Goal: Contribute content: Add original content to the website for others to see

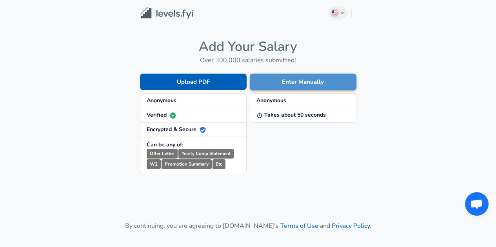
click at [280, 85] on button "Enter Manually" at bounding box center [303, 82] width 107 height 16
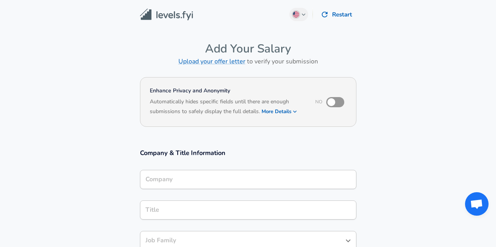
drag, startPoint x: 204, startPoint y: 166, endPoint x: 201, endPoint y: 176, distance: 9.7
click at [201, 176] on div "Company Company" at bounding box center [248, 179] width 216 height 31
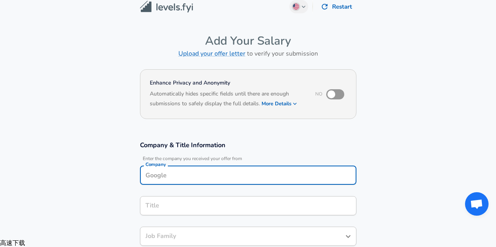
click at [201, 176] on input "Company" at bounding box center [247, 175] width 209 height 12
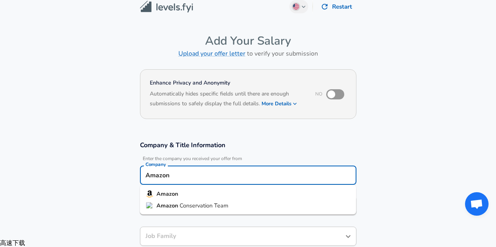
click at [189, 193] on li "Amazon" at bounding box center [248, 194] width 216 height 12
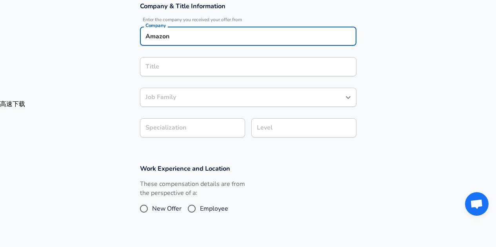
type input "Amazon"
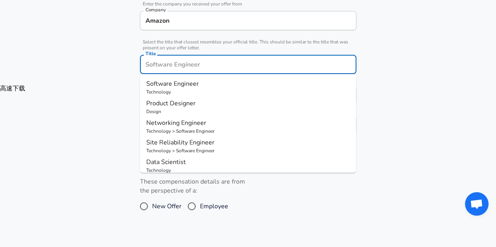
click at [189, 73] on div "Title" at bounding box center [248, 64] width 216 height 19
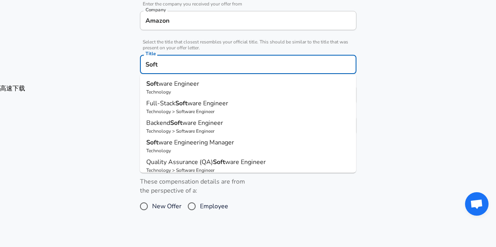
click at [190, 87] on span "ware Engineer" at bounding box center [178, 84] width 41 height 9
type input "Software Engineer"
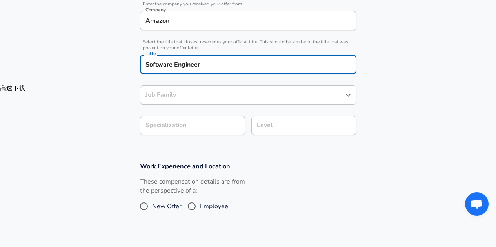
type input "Software Engineer"
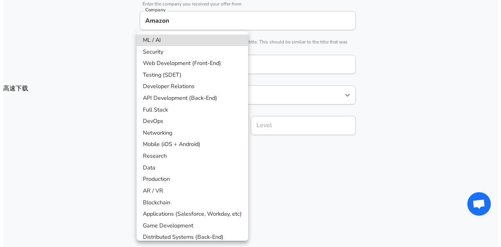
scroll to position [186, 0]
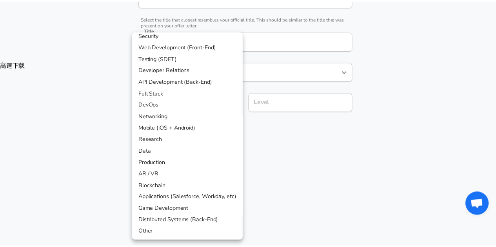
scroll to position [0, 0]
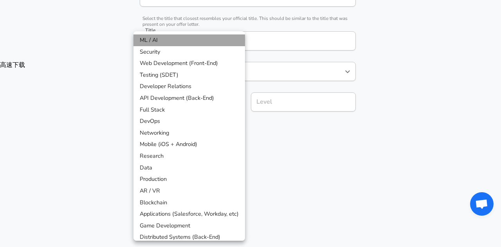
click at [203, 42] on li "ML / AI" at bounding box center [190, 40] width 112 height 12
type input "ML / AI"
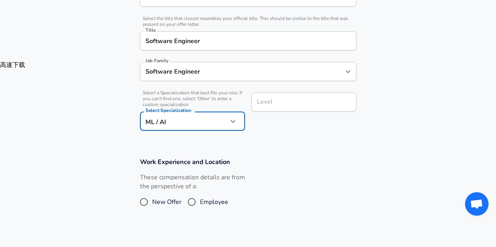
scroll to position [202, 0]
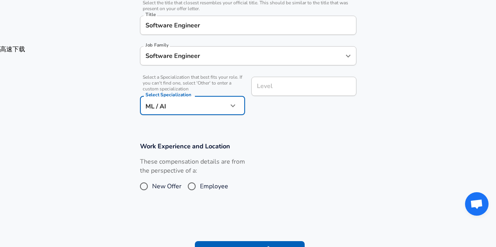
click at [287, 92] on input "Level" at bounding box center [304, 86] width 98 height 12
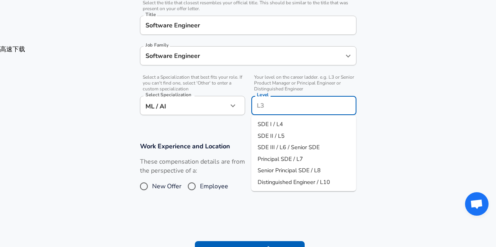
click at [282, 123] on li "SDE I / L4" at bounding box center [303, 125] width 105 height 12
type input "SDE I / L4"
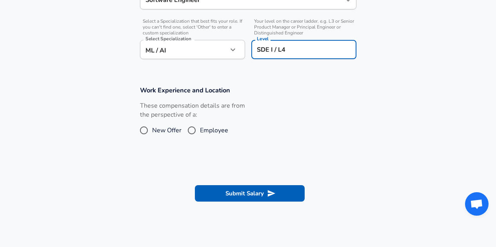
scroll to position [259, 0]
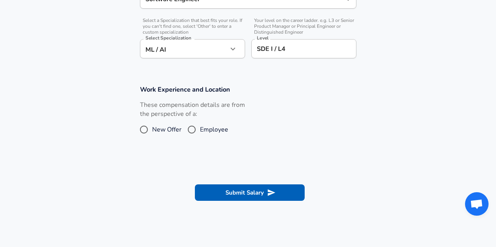
click at [206, 132] on span "Employee" at bounding box center [214, 129] width 28 height 9
click at [200, 132] on input "Employee" at bounding box center [191, 129] width 16 height 13
radio input "true"
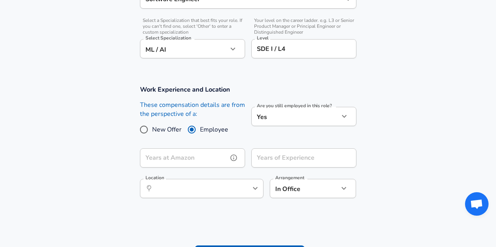
click at [212, 154] on input "Years at Amazon" at bounding box center [184, 157] width 88 height 19
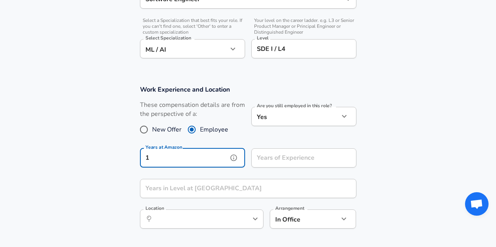
type input "1"
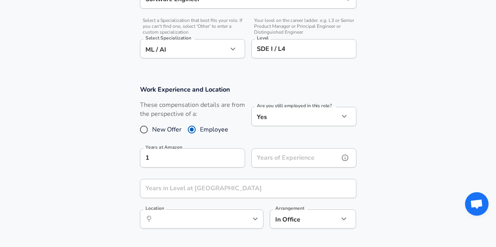
click at [276, 157] on input "Years of Experience" at bounding box center [295, 157] width 88 height 19
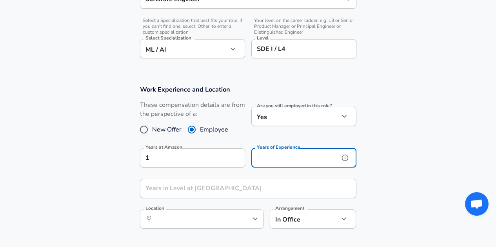
type input "1"
type input "2"
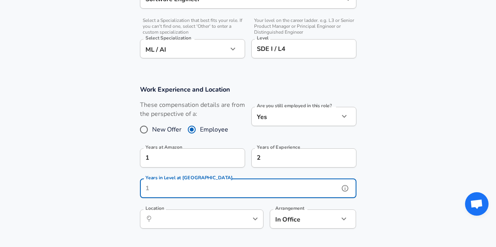
click at [233, 187] on input "Years in Level at [GEOGRAPHIC_DATA]" at bounding box center [239, 188] width 199 height 19
type input "1"
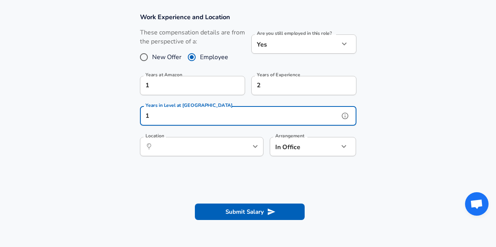
scroll to position [335, 0]
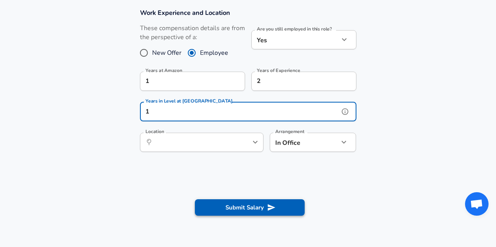
type input "1"
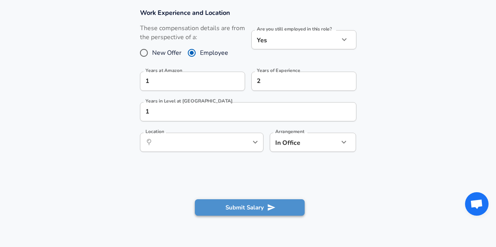
click at [252, 209] on button "Submit Salary" at bounding box center [250, 207] width 110 height 16
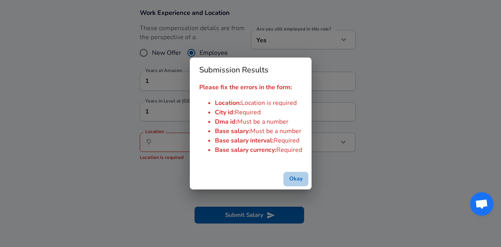
click at [292, 176] on button "Okay" at bounding box center [296, 179] width 25 height 14
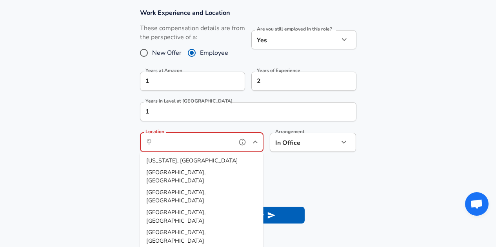
click at [223, 148] on input "Location" at bounding box center [193, 142] width 80 height 12
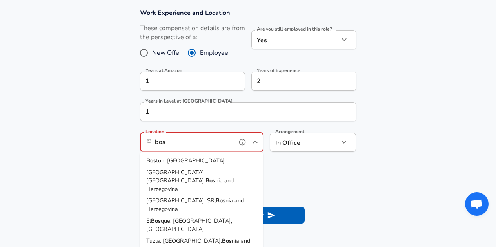
click at [208, 161] on li "Bos ton, [GEOGRAPHIC_DATA]" at bounding box center [201, 161] width 123 height 12
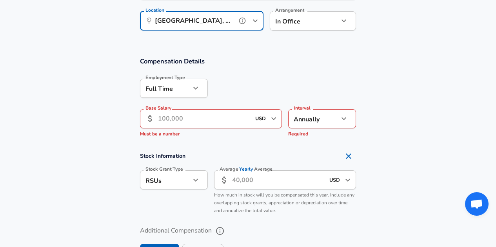
scroll to position [457, 0]
type input "[GEOGRAPHIC_DATA], [GEOGRAPHIC_DATA]"
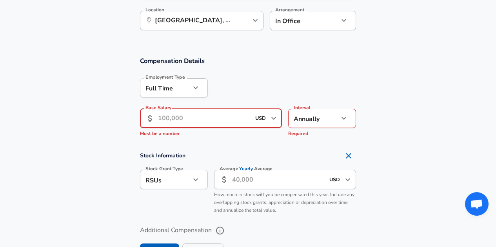
click at [202, 123] on input "Base Salary" at bounding box center [204, 118] width 93 height 19
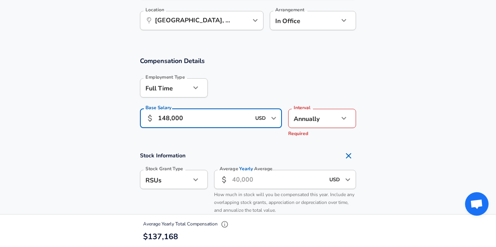
type input "148,000"
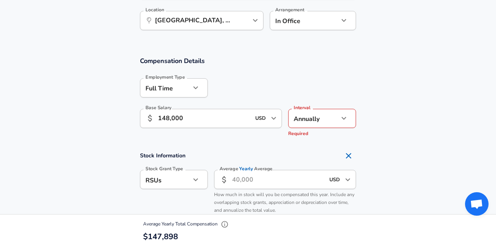
click at [303, 149] on h4 "Stock Information" at bounding box center [248, 156] width 216 height 16
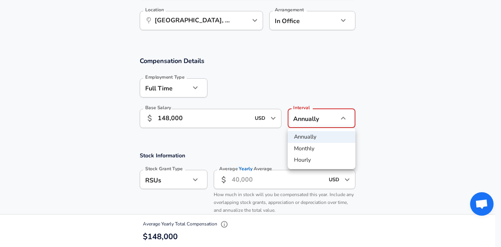
click at [322, 138] on li "Annually" at bounding box center [322, 137] width 68 height 12
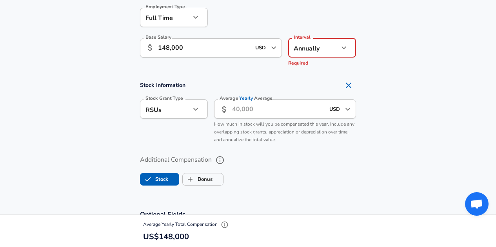
scroll to position [528, 0]
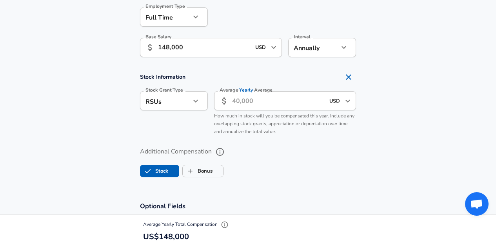
click at [322, 138] on div "Average Yearly Average ​ USD ​ Average Yearly Average How much in stock will yo…" at bounding box center [282, 112] width 148 height 54
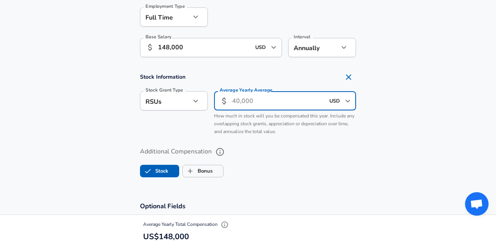
click at [242, 101] on input "Average Yearly Average" at bounding box center [278, 100] width 93 height 19
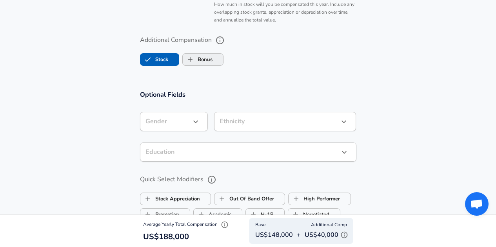
scroll to position [641, 0]
type input "40,000"
click at [189, 109] on div "Gender ​ Gender" at bounding box center [171, 120] width 74 height 31
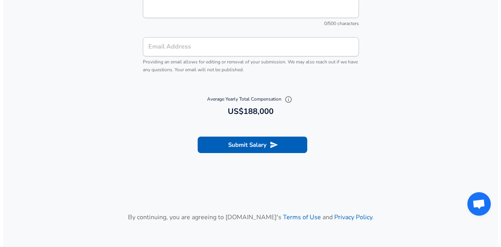
scroll to position [892, 0]
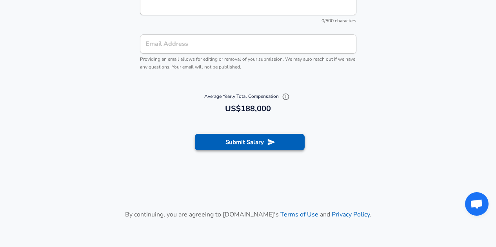
click at [217, 145] on button "Submit Salary" at bounding box center [250, 142] width 110 height 16
